Goal: Information Seeking & Learning: Learn about a topic

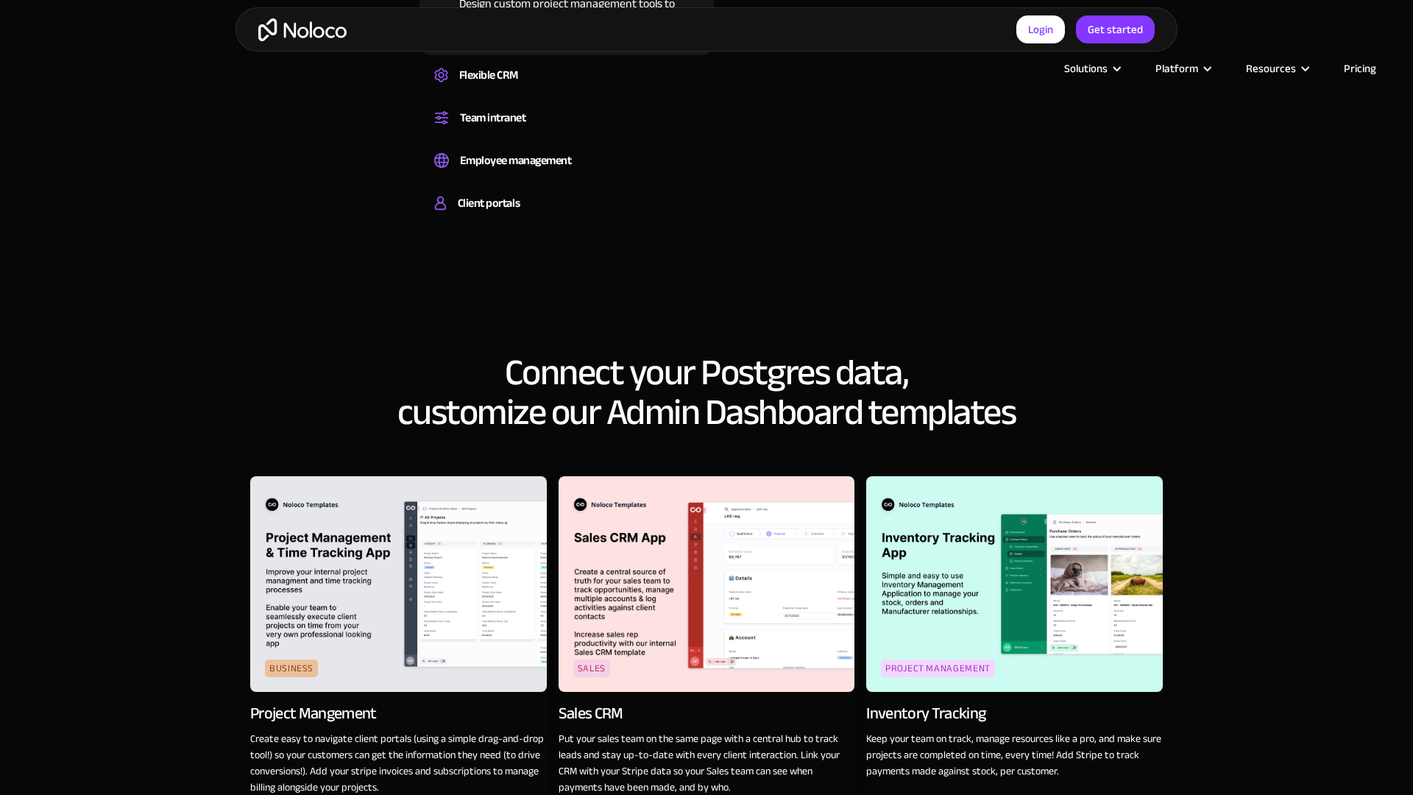
scroll to position [2035, 0]
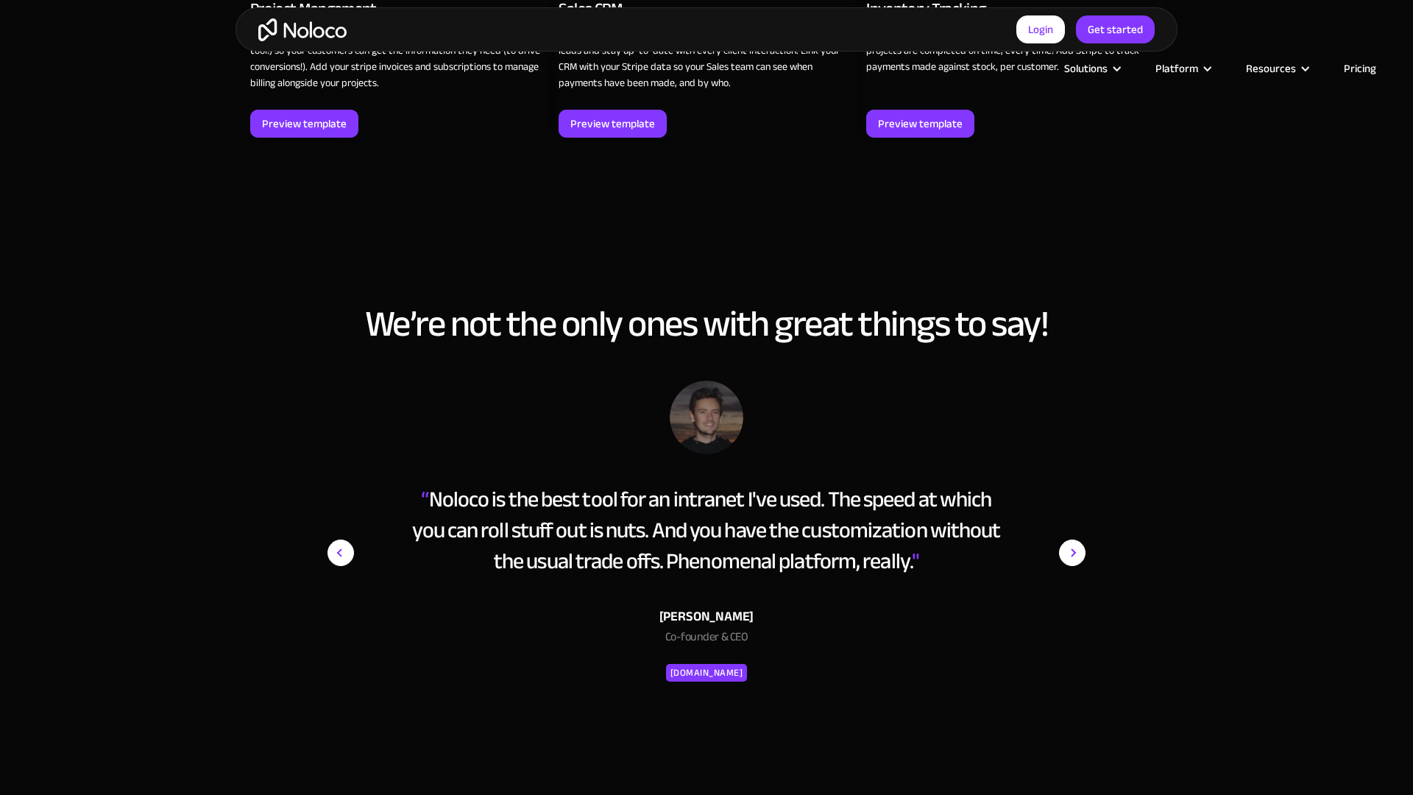
scroll to position [2739, 0]
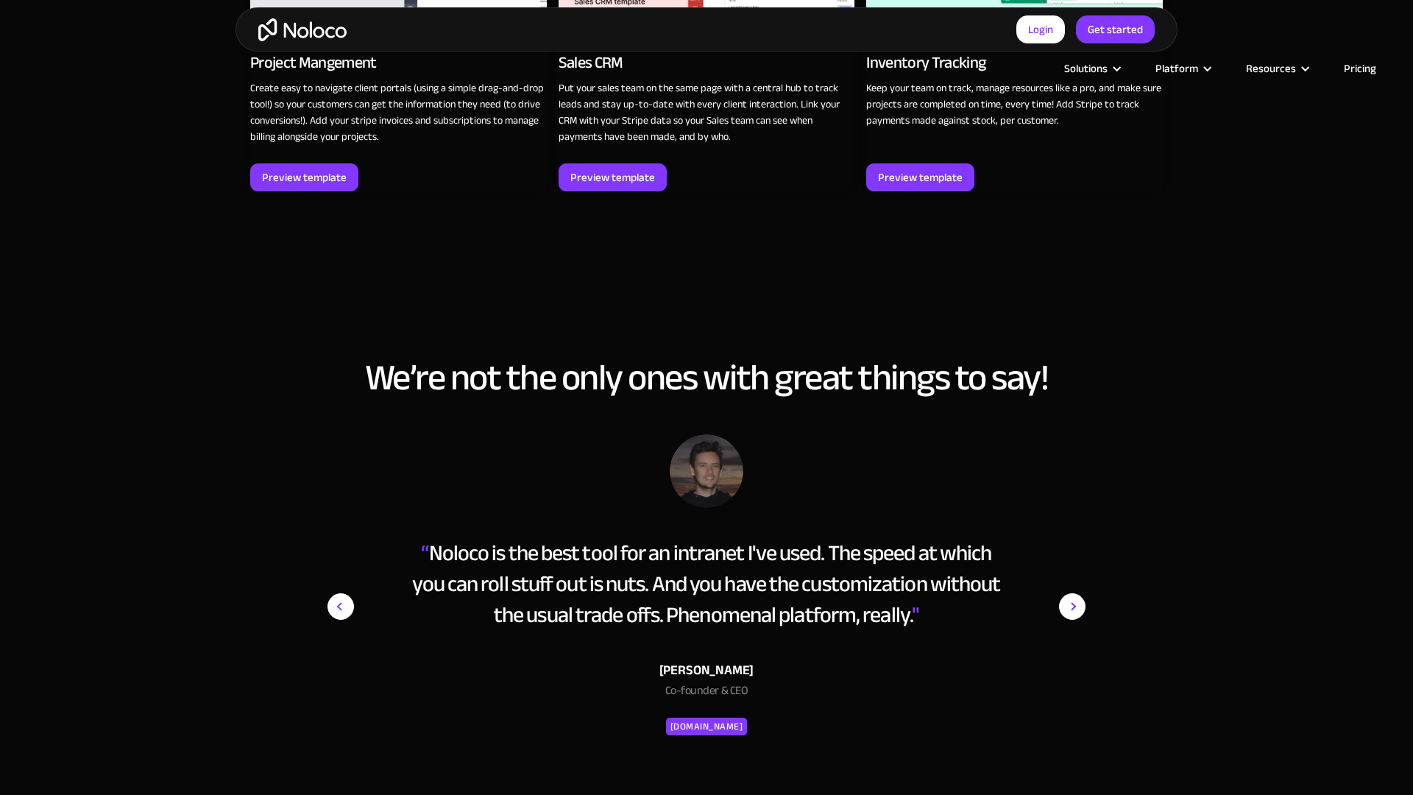
scroll to position [2738, 0]
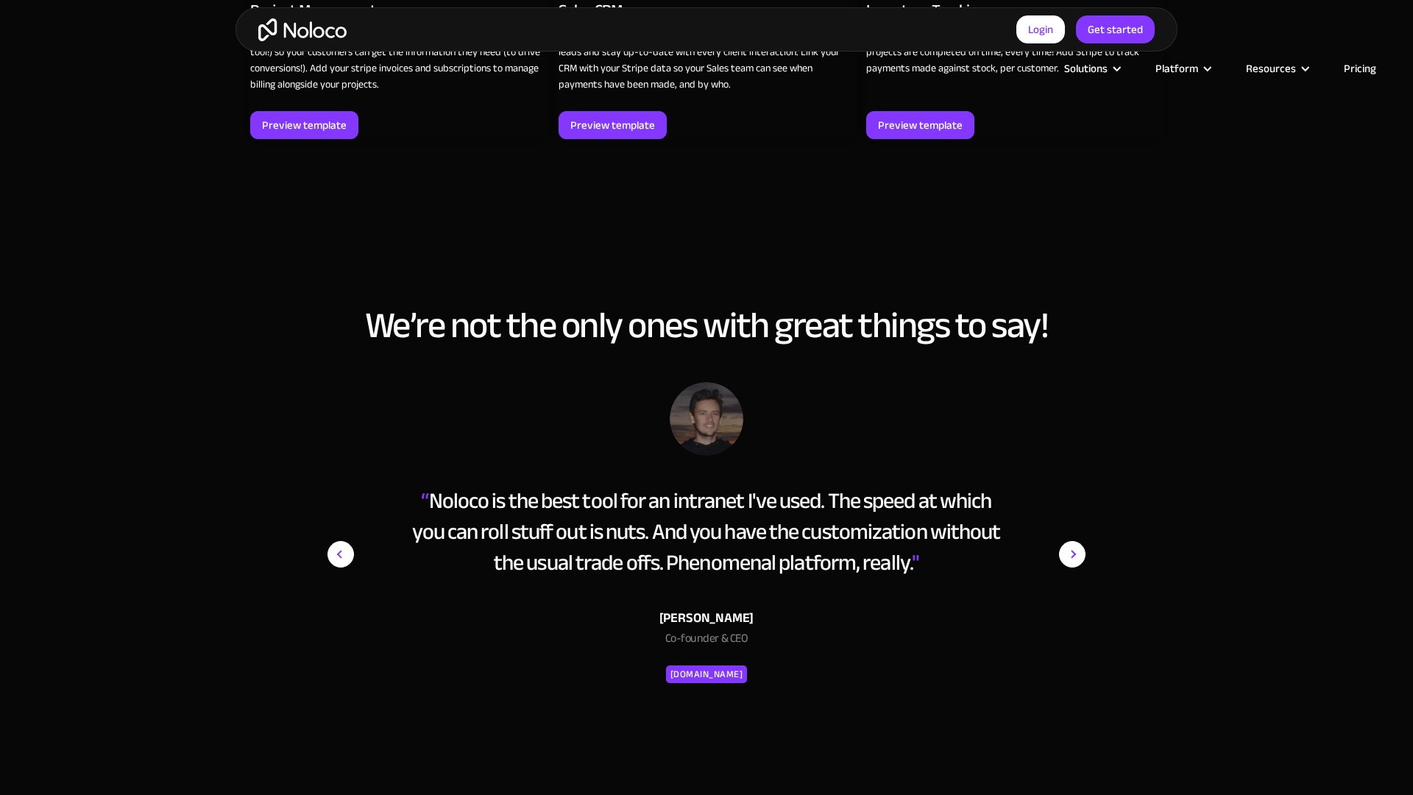
scroll to position [2738, 0]
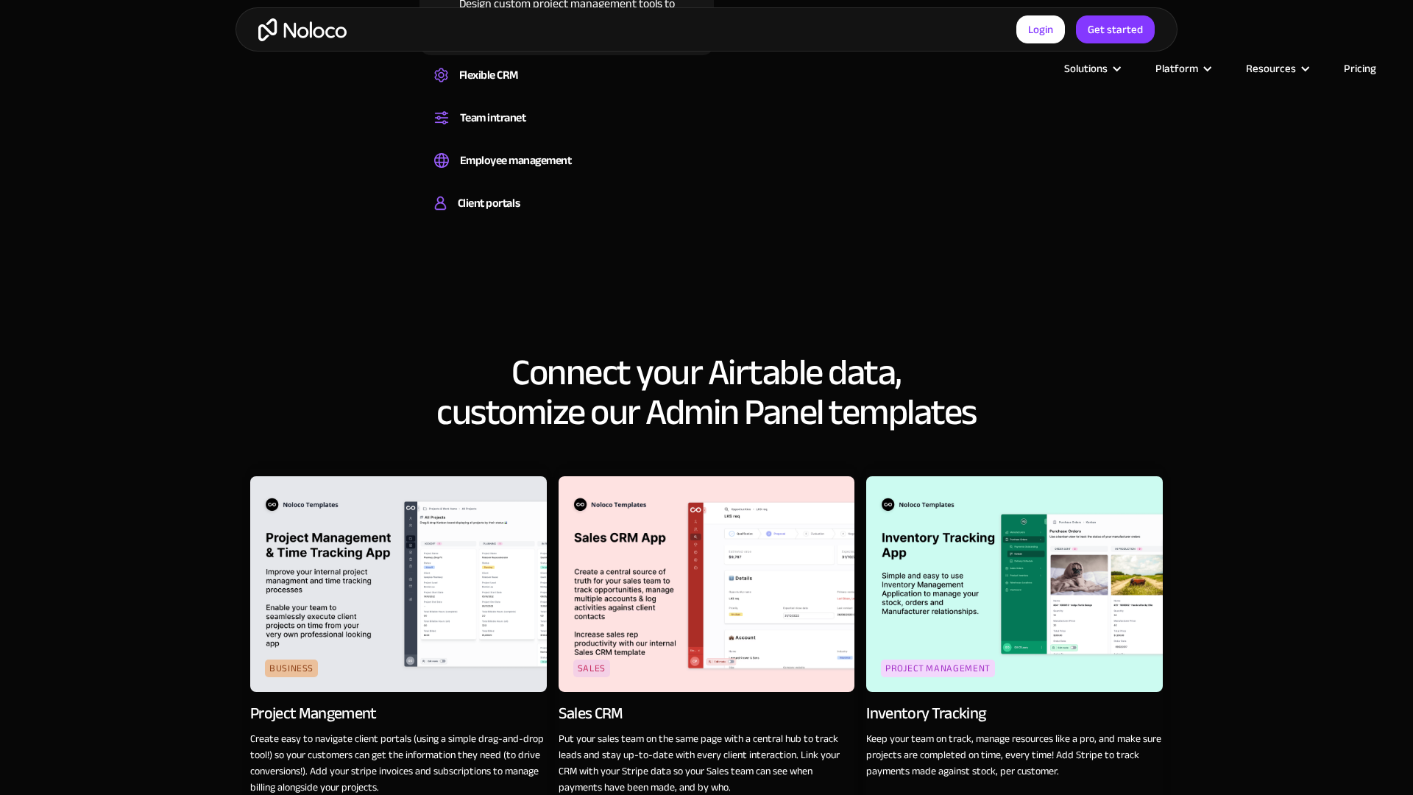
scroll to position [2035, 0]
